Goal: Task Accomplishment & Management: Manage account settings

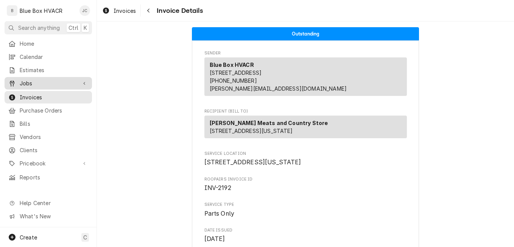
scroll to position [782, 0]
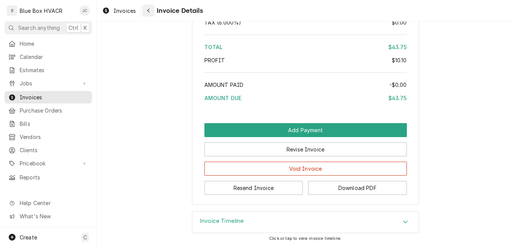
click at [149, 11] on icon "Navigate back" at bounding box center [148, 10] width 3 height 5
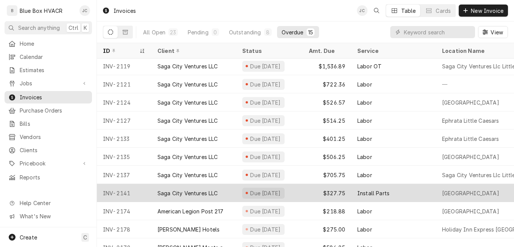
scroll to position [52, 0]
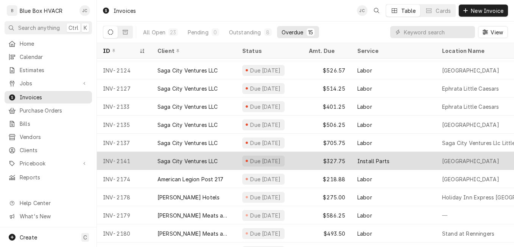
click at [199, 160] on div "Saga City Ventures LLC" at bounding box center [187, 161] width 61 height 8
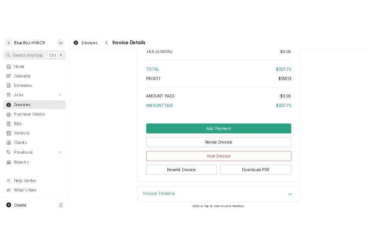
scroll to position [1008, 0]
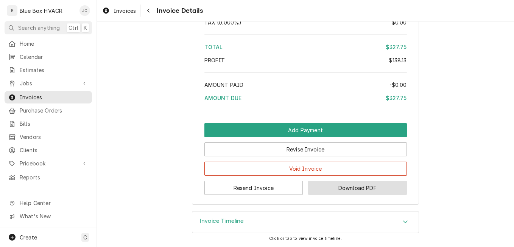
click at [325, 188] on button "Download PDF" at bounding box center [357, 188] width 99 height 14
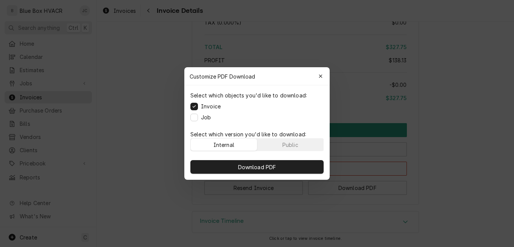
click at [207, 117] on label "Job" at bounding box center [206, 118] width 10 height 8
click at [198, 117] on button "Job" at bounding box center [194, 118] width 8 height 8
click at [297, 147] on div "Public" at bounding box center [290, 145] width 16 height 8
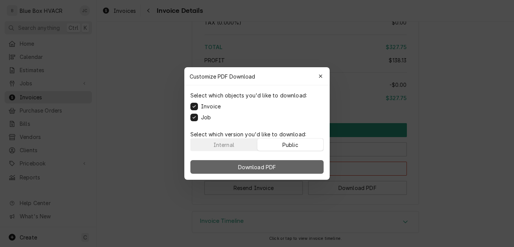
click at [282, 168] on button "Download PDF" at bounding box center [256, 167] width 133 height 14
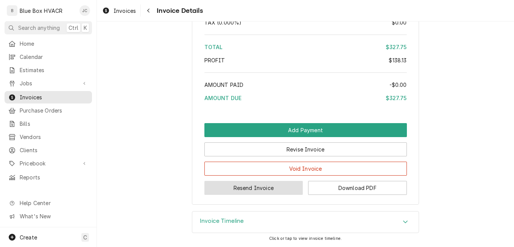
click at [263, 192] on button "Resend Invoice" at bounding box center [253, 188] width 99 height 14
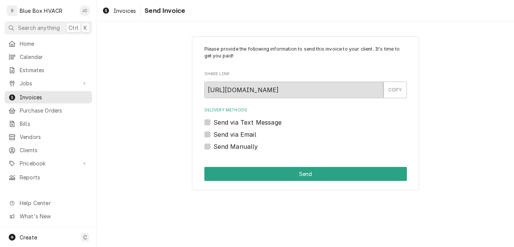
click at [242, 146] on label "Send Manually" at bounding box center [235, 146] width 45 height 9
click at [242, 146] on input "Send Manually" at bounding box center [314, 150] width 202 height 17
checkbox input "true"
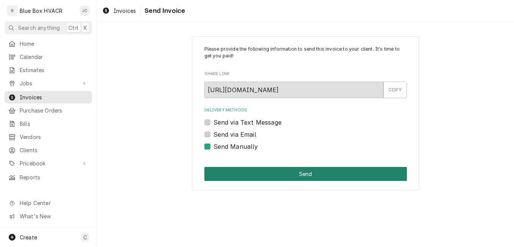
click at [263, 171] on button "Send" at bounding box center [305, 174] width 202 height 14
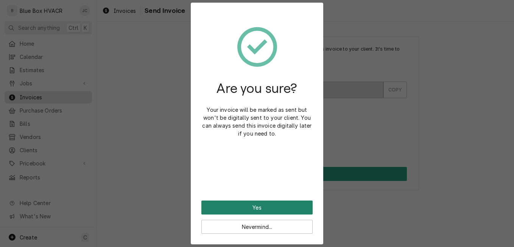
click at [278, 205] on button "Yes" at bounding box center [256, 208] width 111 height 14
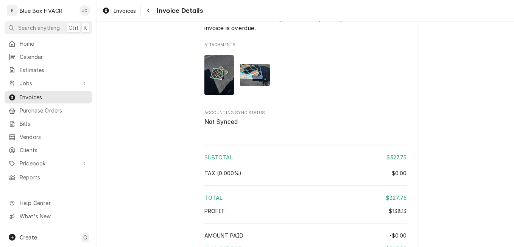
scroll to position [984, 0]
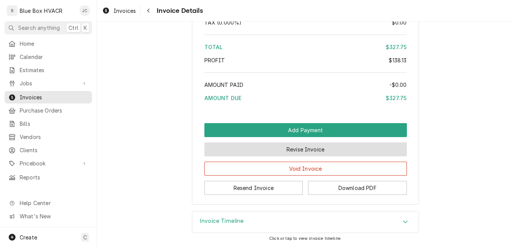
click at [302, 157] on button "Revise Invoice" at bounding box center [305, 150] width 202 height 14
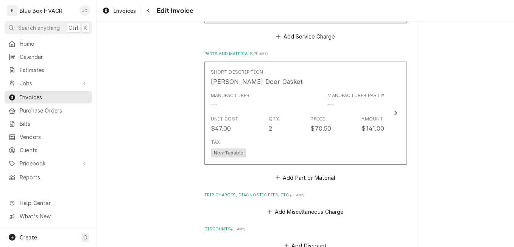
scroll to position [719, 0]
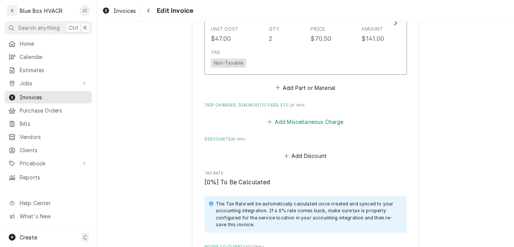
click at [308, 123] on button "Add Miscellaneous Charge" at bounding box center [305, 122] width 79 height 11
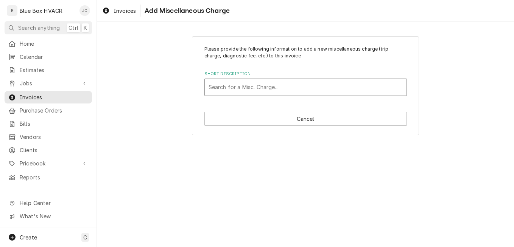
click at [279, 79] on div "Search for a Misc. Charge..." at bounding box center [305, 87] width 202 height 17
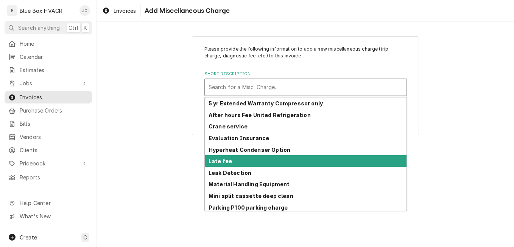
click at [215, 164] on strong "Late fee" at bounding box center [219, 161] width 23 height 6
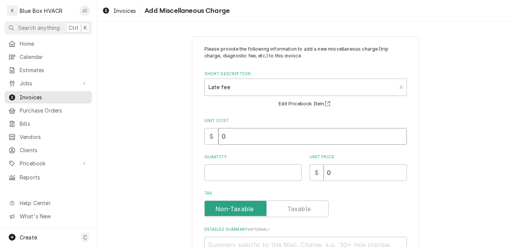
drag, startPoint x: 246, startPoint y: 136, endPoint x: 202, endPoint y: 138, distance: 44.3
click at [204, 137] on div "$ 0" at bounding box center [305, 136] width 202 height 17
click at [227, 171] on input "Quantity" at bounding box center [252, 173] width 97 height 17
type textarea "x"
type input "1"
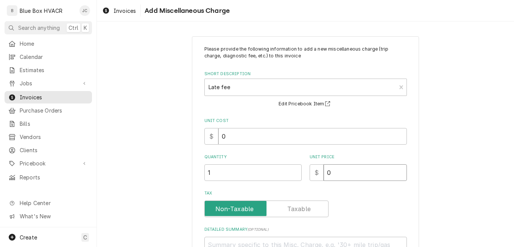
drag, startPoint x: 331, startPoint y: 173, endPoint x: 314, endPoint y: 173, distance: 16.6
click at [314, 173] on div "$ 0" at bounding box center [357, 173] width 97 height 17
drag, startPoint x: 343, startPoint y: 174, endPoint x: 346, endPoint y: 179, distance: 6.0
click at [343, 174] on input "0" at bounding box center [364, 173] width 83 height 17
click at [343, 176] on input "0" at bounding box center [364, 173] width 83 height 17
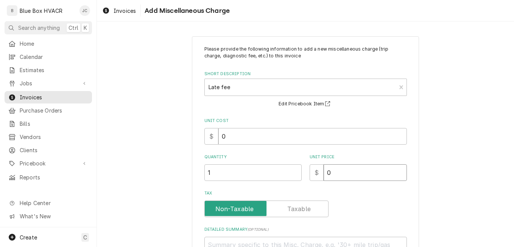
type textarea "x"
type input "3"
type textarea "x"
type input "33"
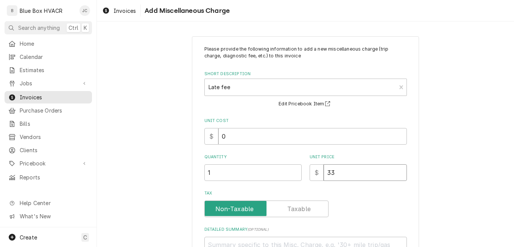
type textarea "x"
type input "33.6"
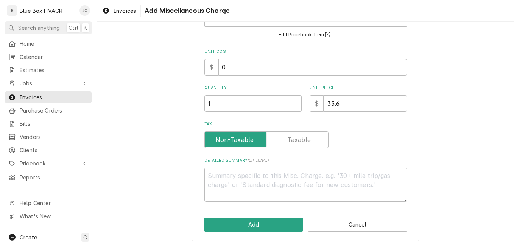
scroll to position [70, 0]
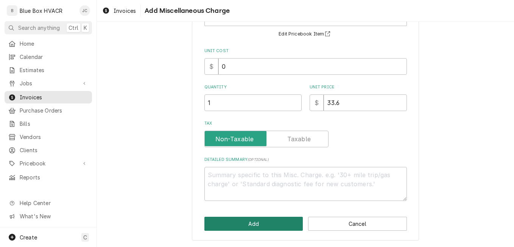
click at [265, 230] on button "Add" at bounding box center [253, 224] width 99 height 14
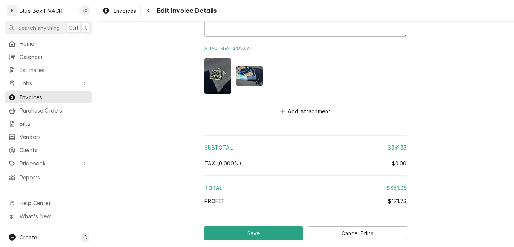
scroll to position [1100, 0]
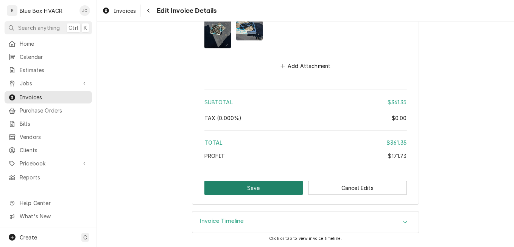
click at [273, 190] on button "Save" at bounding box center [253, 188] width 99 height 14
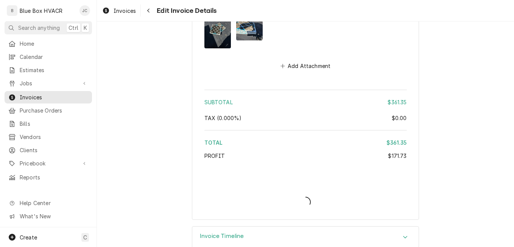
type textarea "x"
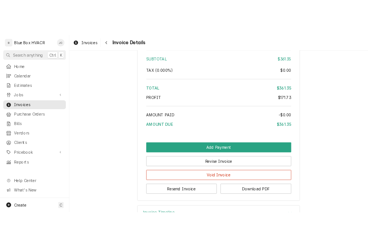
scroll to position [1073, 0]
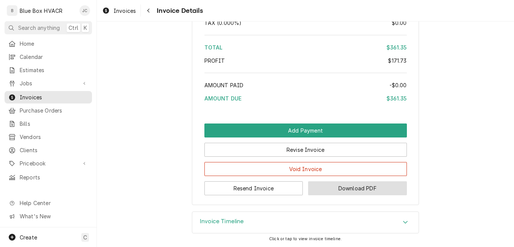
click at [342, 191] on button "Download PDF" at bounding box center [357, 189] width 99 height 14
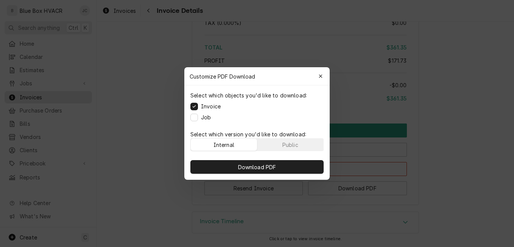
click at [204, 118] on label "Job" at bounding box center [206, 118] width 10 height 8
click at [198, 118] on button "Job" at bounding box center [194, 118] width 8 height 8
click at [276, 151] on div "Select which version you'd like to download: Internal Public" at bounding box center [256, 140] width 145 height 27
click at [278, 147] on button "Public" at bounding box center [290, 145] width 66 height 12
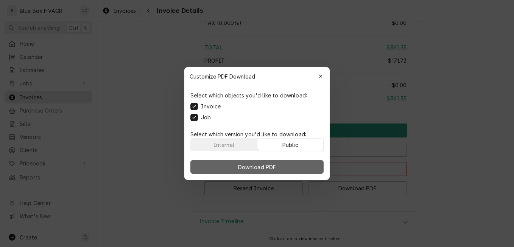
click at [278, 167] on button "Download PDF" at bounding box center [256, 167] width 133 height 14
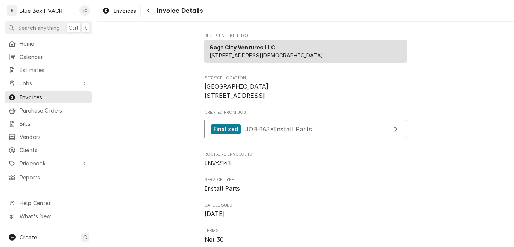
scroll to position [114, 0]
